Goal: Information Seeking & Learning: Find specific fact

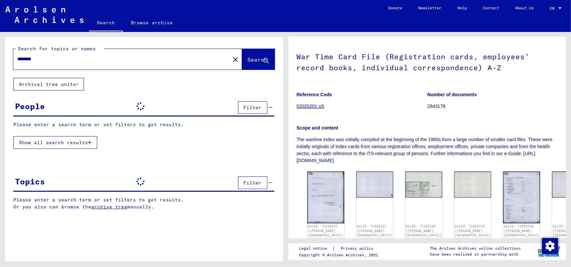
scroll to position [67, 0]
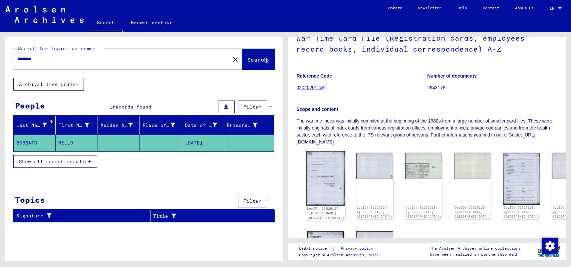
click at [319, 177] on img at bounding box center [325, 178] width 39 height 55
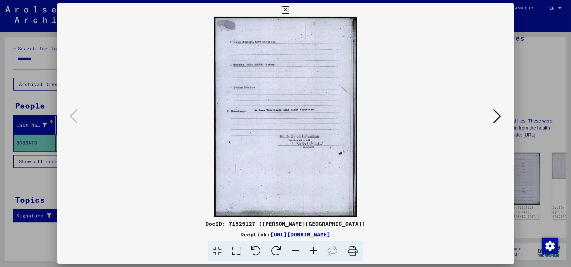
click at [496, 115] on icon at bounding box center [498, 116] width 8 height 16
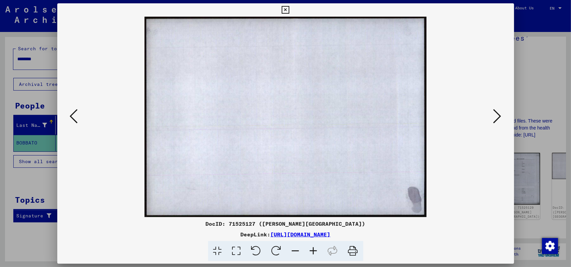
click at [498, 114] on icon at bounding box center [498, 116] width 8 height 16
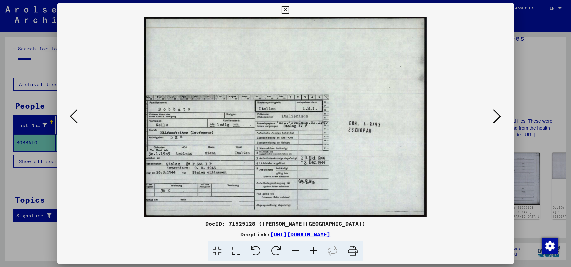
click at [498, 114] on icon at bounding box center [498, 116] width 8 height 16
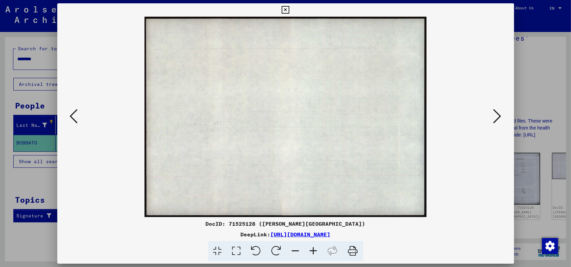
click at [498, 114] on icon at bounding box center [498, 116] width 8 height 16
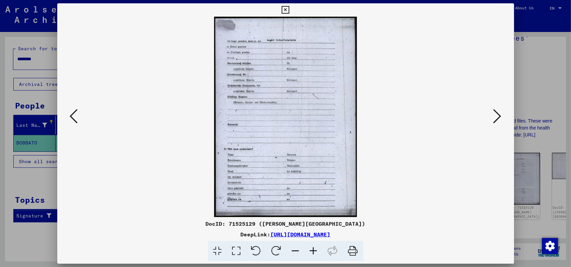
click at [498, 114] on icon at bounding box center [498, 116] width 8 height 16
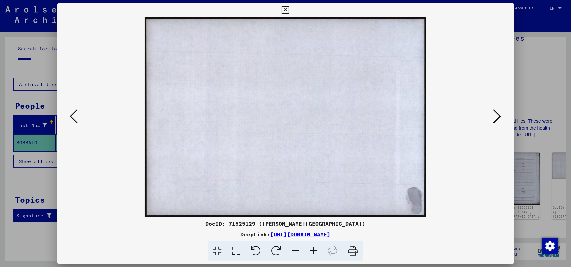
click at [498, 114] on icon at bounding box center [498, 116] width 8 height 16
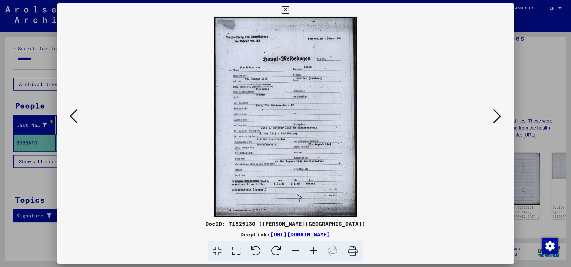
click at [498, 114] on icon at bounding box center [498, 116] width 8 height 16
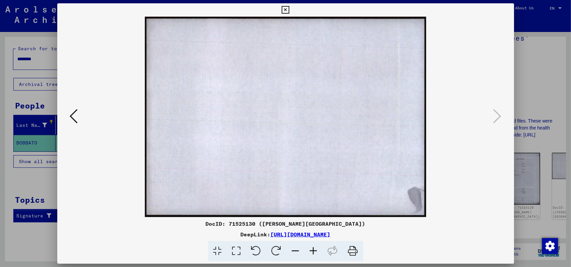
click at [285, 11] on icon at bounding box center [286, 10] width 8 height 8
